Goal: Task Accomplishment & Management: Manage account settings

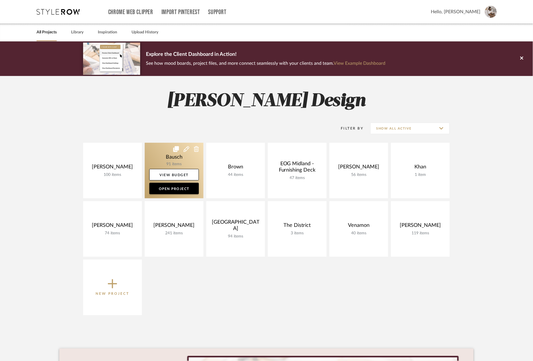
drag, startPoint x: 178, startPoint y: 159, endPoint x: 188, endPoint y: 158, distance: 9.8
click at [178, 159] on link at bounding box center [174, 171] width 59 height 56
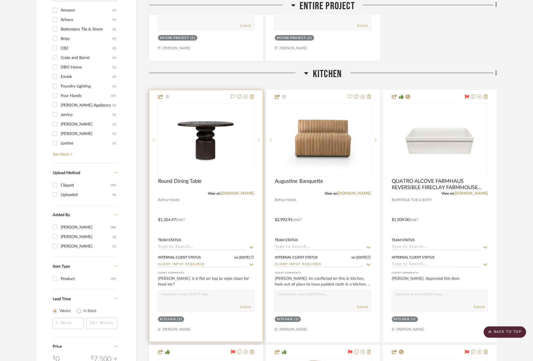
scroll to position [631, 0]
click at [241, 191] on link "[DOMAIN_NAME]" at bounding box center [238, 193] width 34 height 4
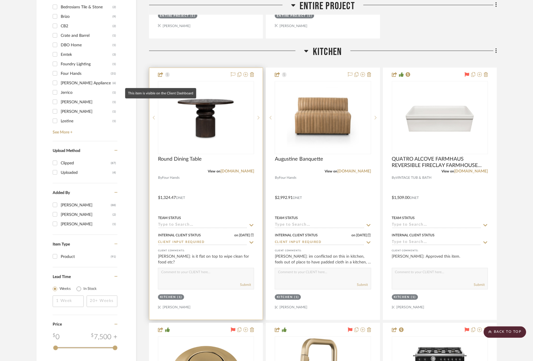
scroll to position [652, 0]
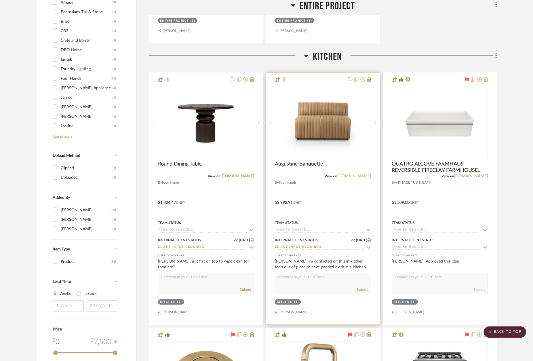
click at [360, 175] on link "[DOMAIN_NAME]" at bounding box center [355, 176] width 34 height 4
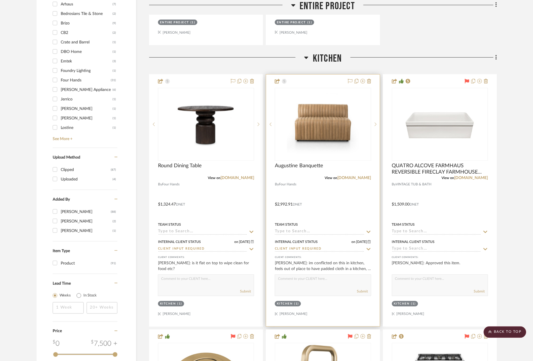
click at [329, 81] on div at bounding box center [322, 201] width 113 height 252
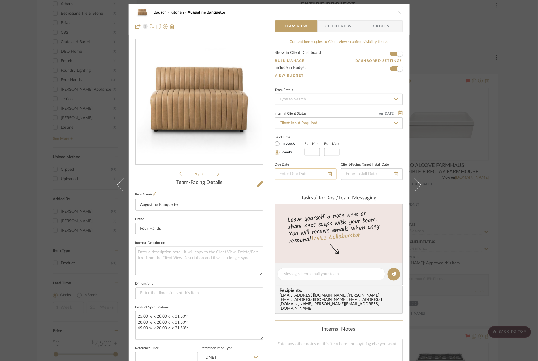
scroll to position [0, 0]
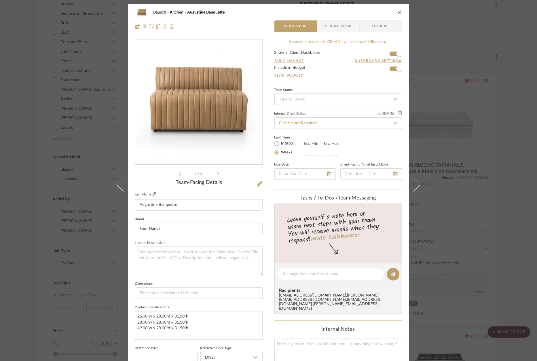
click at [153, 195] on icon at bounding box center [154, 193] width 3 height 3
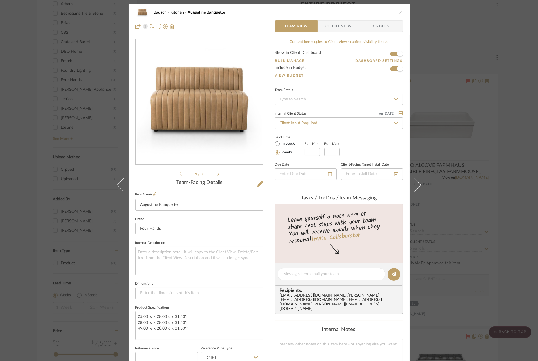
click at [27, 118] on div "Bausch Kitchen Augustine Banquette Team View Client View Orders 1 / 3 Team-Faci…" at bounding box center [269, 180] width 538 height 361
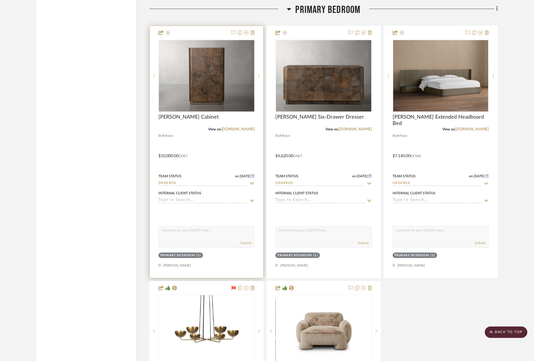
scroll to position [3146, 0]
click at [182, 198] on input at bounding box center [202, 200] width 89 height 5
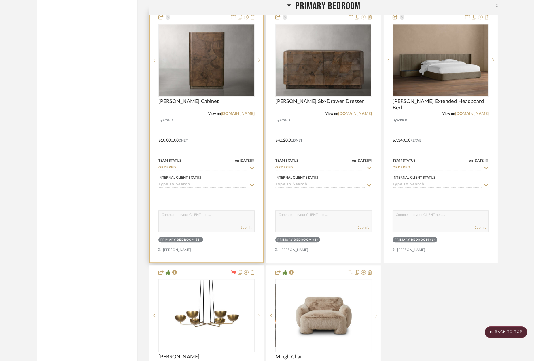
click at [178, 182] on input at bounding box center [202, 184] width 89 height 5
click at [252, 184] on icon at bounding box center [252, 185] width 4 height 2
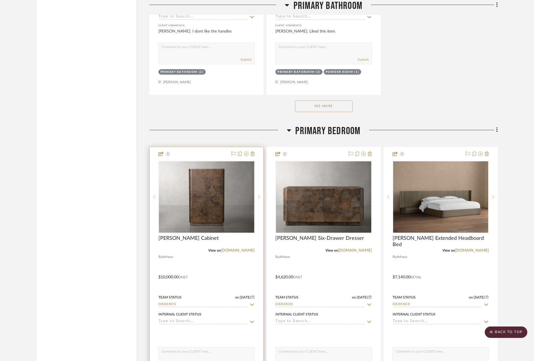
scroll to position [3022, 0]
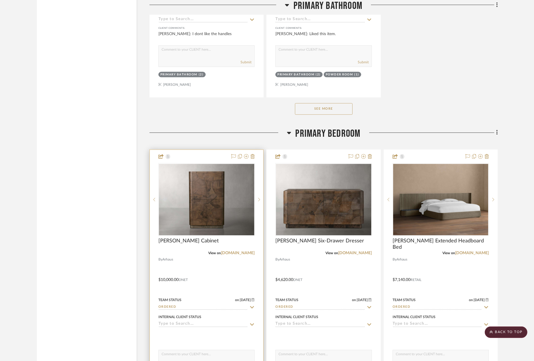
click at [202, 322] on input at bounding box center [202, 324] width 89 height 5
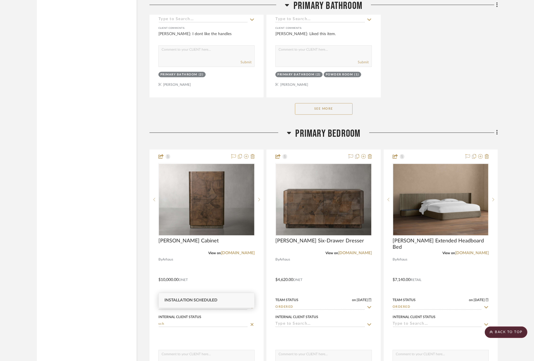
type input "sch"
click at [201, 298] on span "Installation Scheduled" at bounding box center [190, 300] width 53 height 4
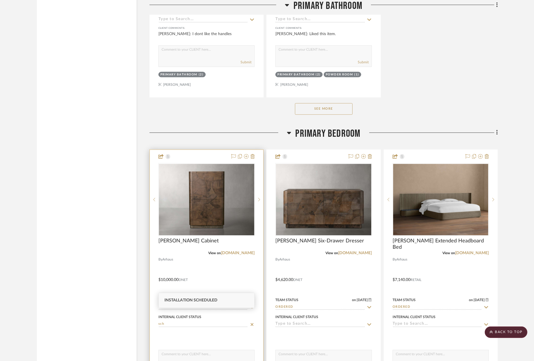
type input "[DATE]"
type input "Installation Scheduled"
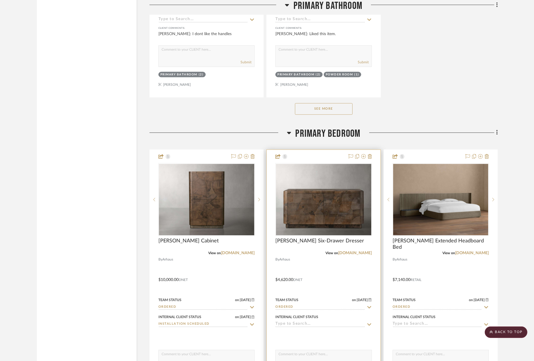
click at [281, 322] on input at bounding box center [319, 324] width 89 height 5
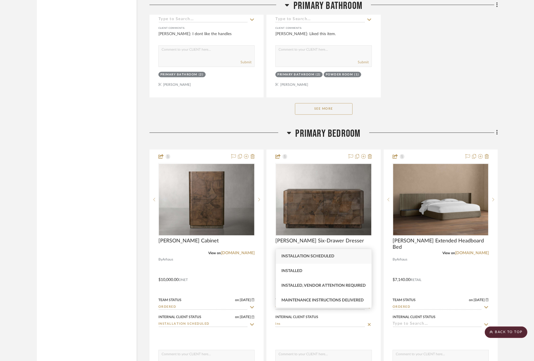
type input "ins"
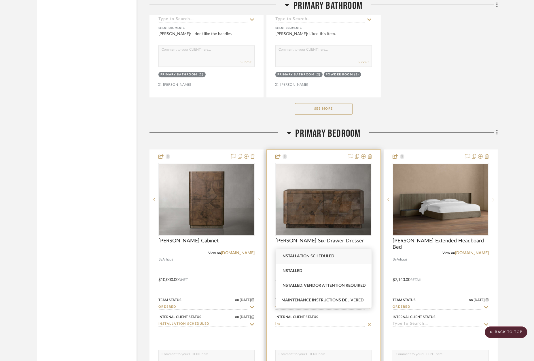
drag, startPoint x: 312, startPoint y: 247, endPoint x: 319, endPoint y: 248, distance: 7.3
click at [312, 254] on span "Installation Scheduled" at bounding box center [308, 256] width 53 height 4
type input "[DATE]"
type input "Installation Scheduled"
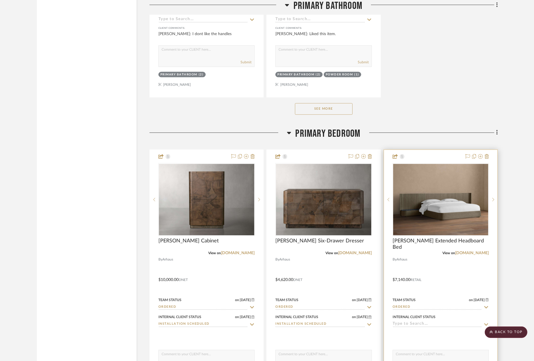
click at [400, 322] on input at bounding box center [437, 324] width 89 height 5
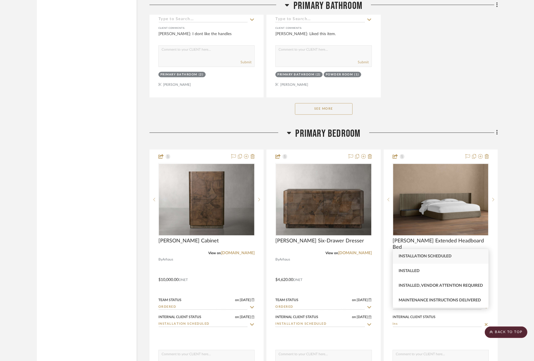
type input "ins"
click at [433, 254] on span "Installation Scheduled" at bounding box center [425, 256] width 53 height 4
type input "[DATE]"
type input "Installation Scheduled"
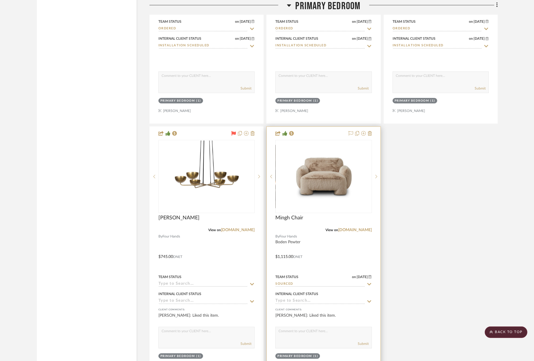
scroll to position [3301, 0]
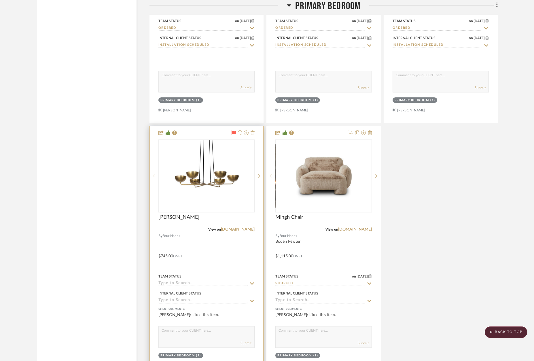
click at [201, 281] on input at bounding box center [202, 283] width 89 height 5
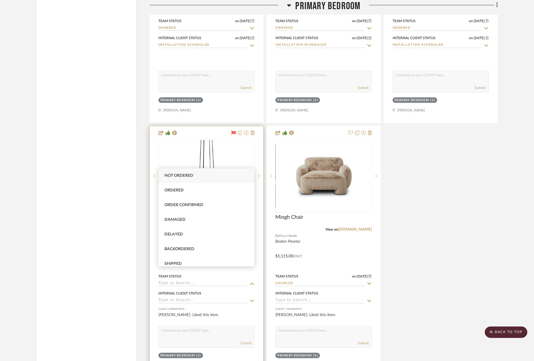
scroll to position [3303, 0]
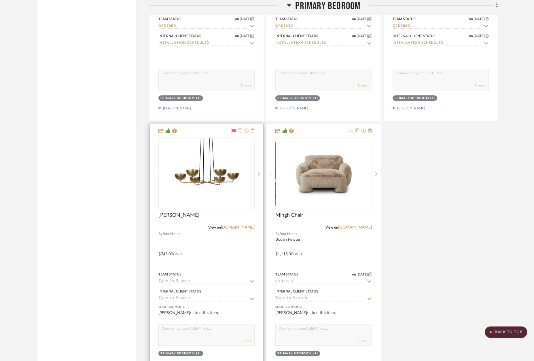
click at [179, 279] on input at bounding box center [202, 281] width 89 height 5
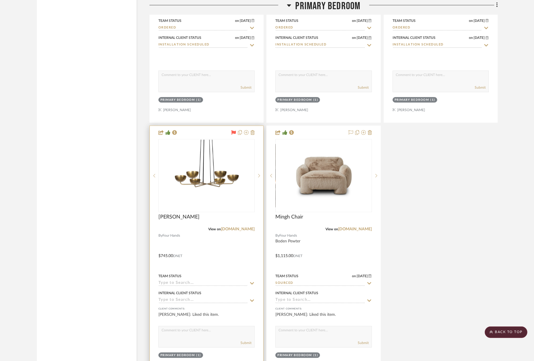
click at [173, 281] on input at bounding box center [202, 283] width 89 height 5
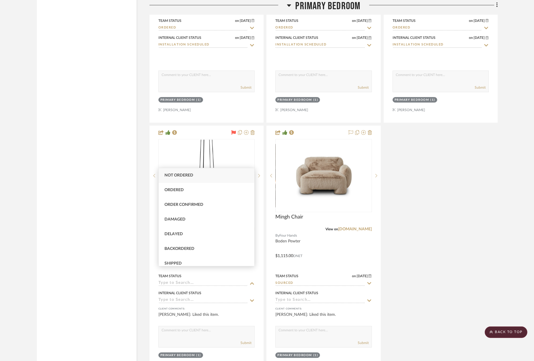
click at [205, 178] on div "Not ordered" at bounding box center [207, 175] width 96 height 15
type input "[DATE]"
type input "Not ordered"
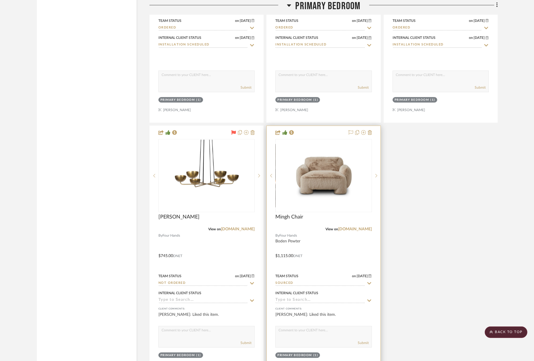
click at [310, 281] on input "Sourced" at bounding box center [319, 283] width 89 height 5
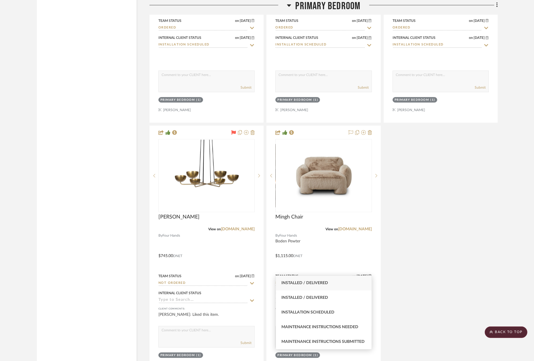
type input "inst"
click at [316, 283] on span "Installed / Delivered" at bounding box center [305, 283] width 47 height 4
type input "[DATE]"
type input "Installed / Delivered"
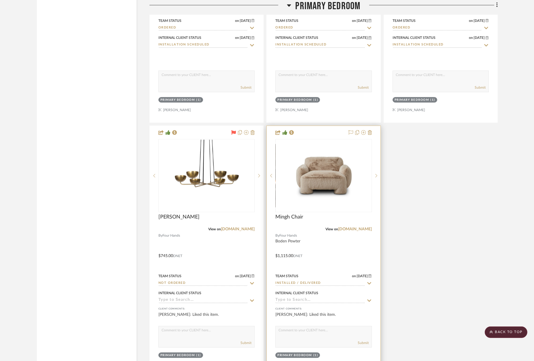
click at [309, 298] on input at bounding box center [319, 300] width 89 height 5
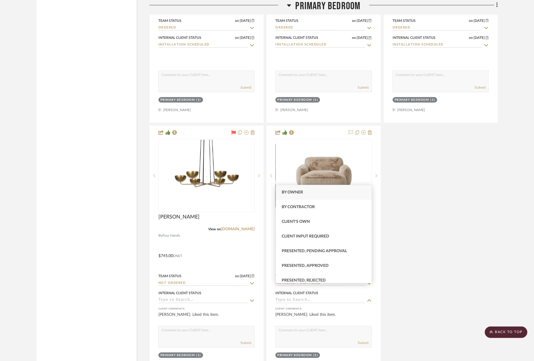
click at [415, 296] on div "[PERSON_NAME] Cabinet View on [DOMAIN_NAME] By Arhaus $10,000.00 DNET Team Stat…" at bounding box center [324, 124] width 348 height 508
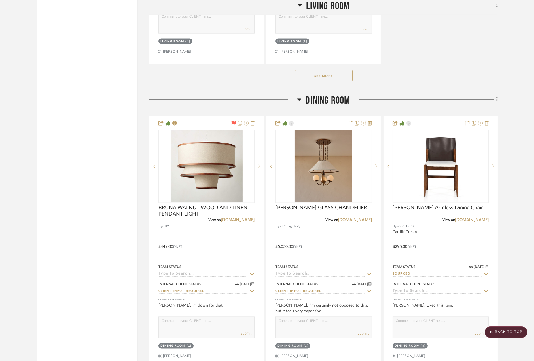
scroll to position [1955, 0]
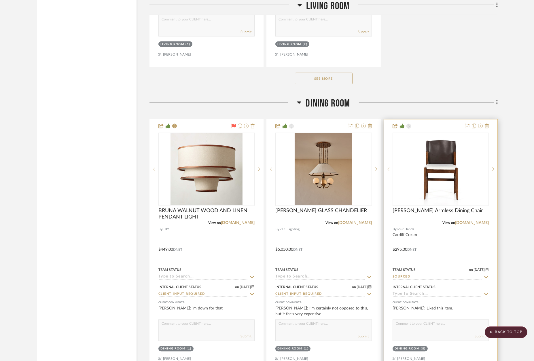
click at [414, 275] on input "Sourced" at bounding box center [437, 277] width 89 height 5
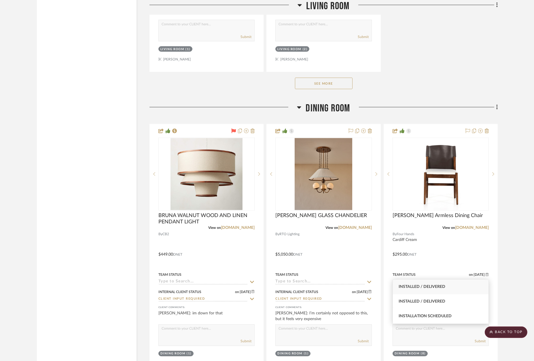
type input "instal"
click at [416, 288] on span "Installed / Delivered" at bounding box center [422, 287] width 47 height 4
type input "[DATE]"
type input "Installed / Delivered"
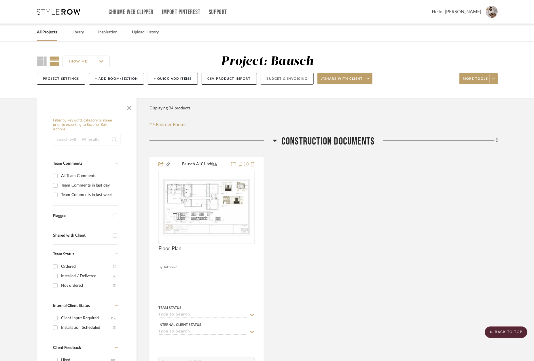
scroll to position [0, 0]
click at [285, 80] on button "Budget & Invoicing" at bounding box center [287, 79] width 53 height 12
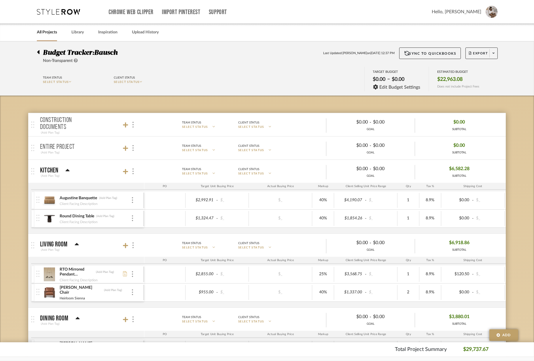
click at [39, 52] on icon at bounding box center [38, 52] width 2 height 4
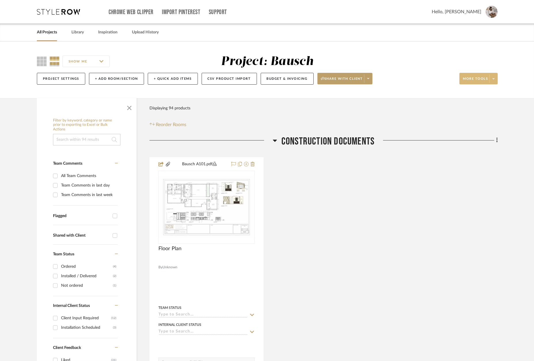
click at [494, 80] on fa-icon at bounding box center [494, 78] width 2 height 3
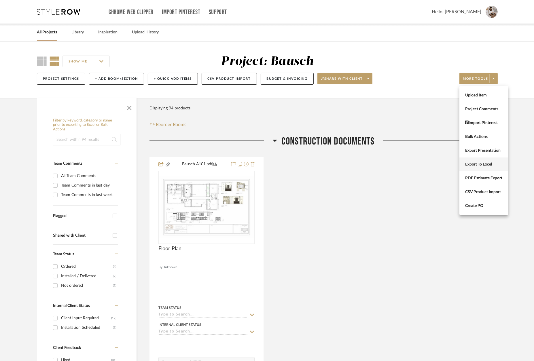
click at [495, 160] on button "Export To Excel" at bounding box center [483, 165] width 49 height 14
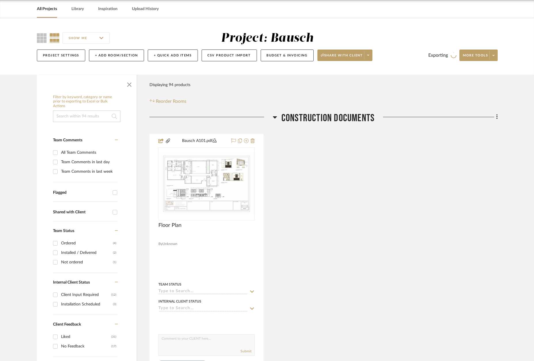
scroll to position [24, 0]
click at [479, 46] on div "Project Settings + Add Room/Section + Quick Add Items CSV Product Import Budget…" at bounding box center [267, 55] width 461 height 19
click at [435, 123] on div at bounding box center [435, 119] width 123 height 15
